Goal: Navigation & Orientation: Find specific page/section

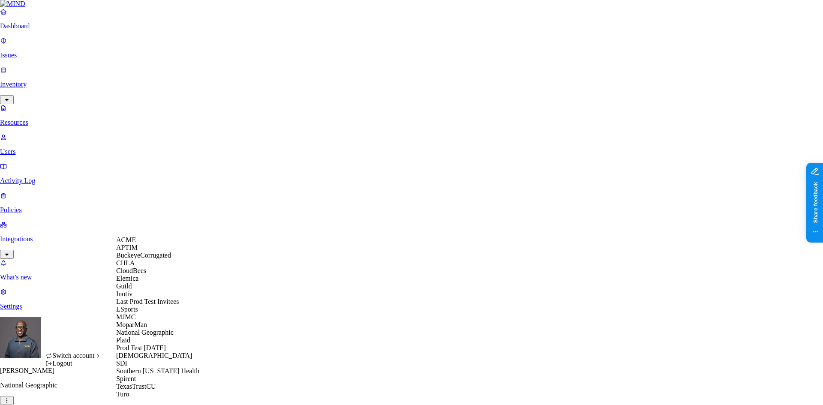
click at [138, 274] on span "CloudBees" at bounding box center [131, 270] width 30 height 7
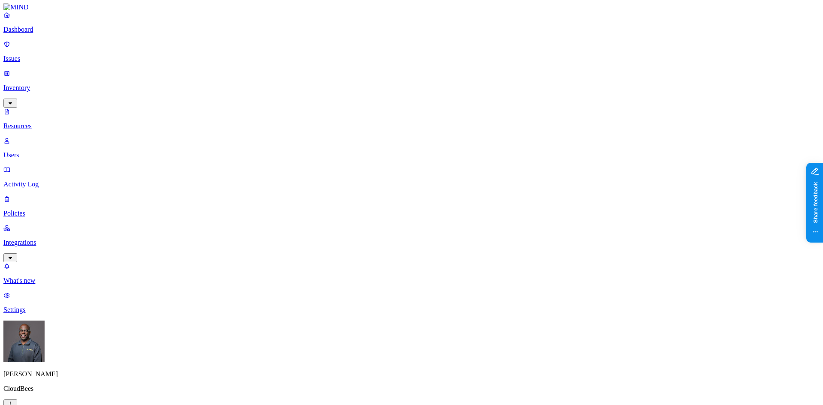
click at [41, 210] on p "Policies" at bounding box center [411, 214] width 816 height 8
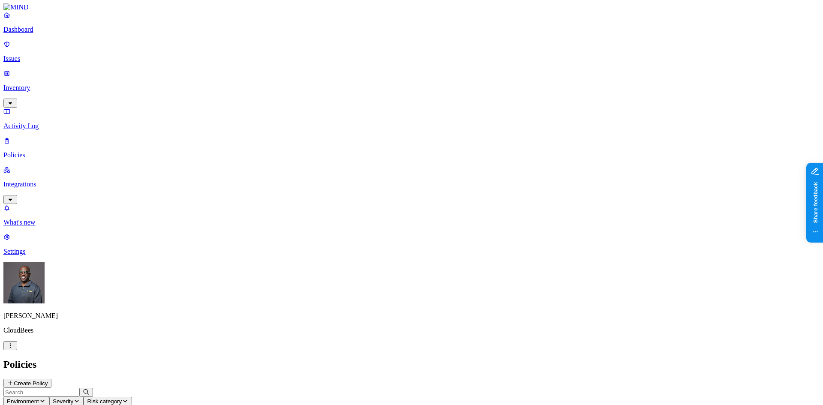
click at [31, 33] on p "Dashboard" at bounding box center [411, 30] width 816 height 8
click at [45, 180] on p "Integrations" at bounding box center [411, 184] width 816 height 8
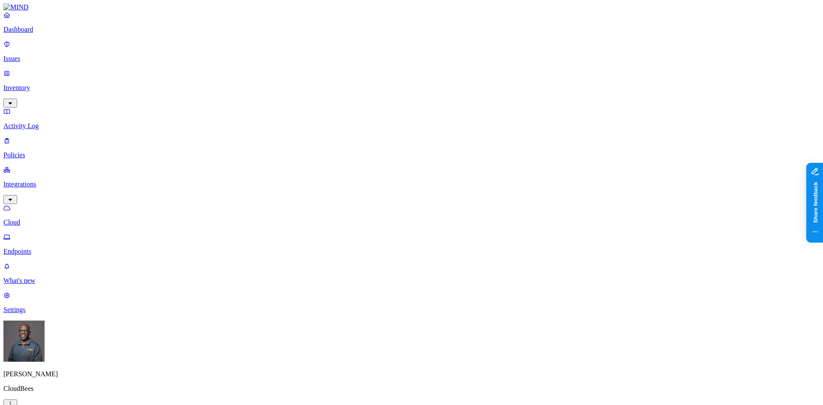
click at [45, 248] on p "Endpoints" at bounding box center [411, 252] width 816 height 8
